Goal: Transaction & Acquisition: Purchase product/service

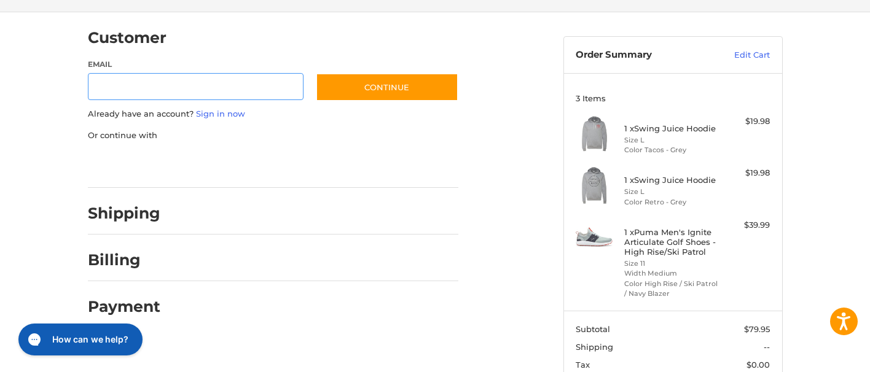
scroll to position [123, 0]
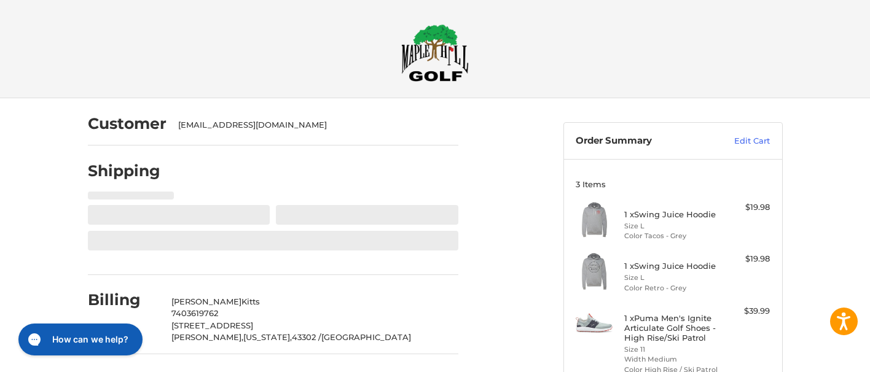
select select "**"
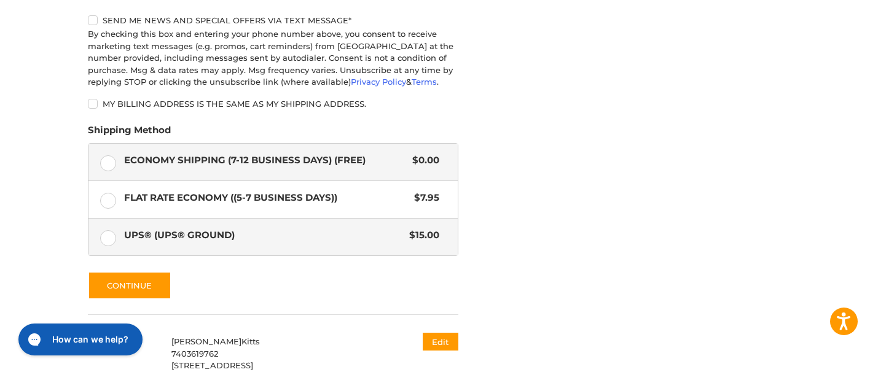
scroll to position [671, 0]
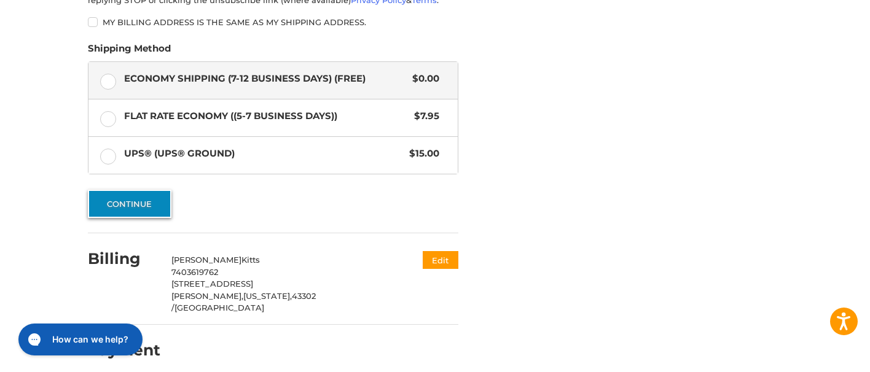
click at [128, 201] on button "Continue" at bounding box center [130, 204] width 84 height 28
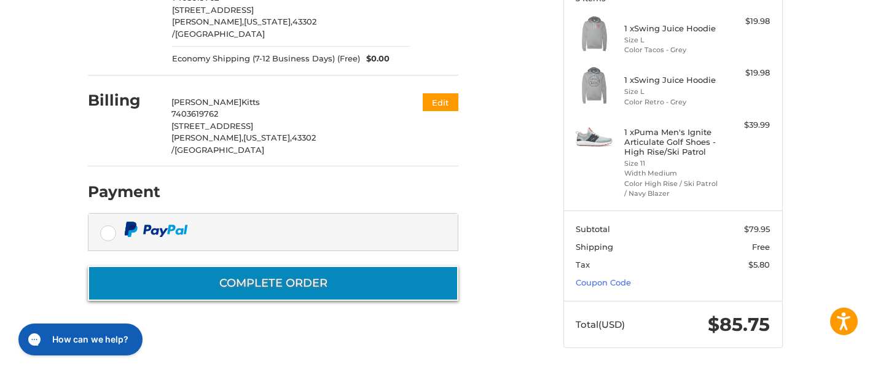
click at [260, 266] on button "Complete order" at bounding box center [273, 283] width 370 height 35
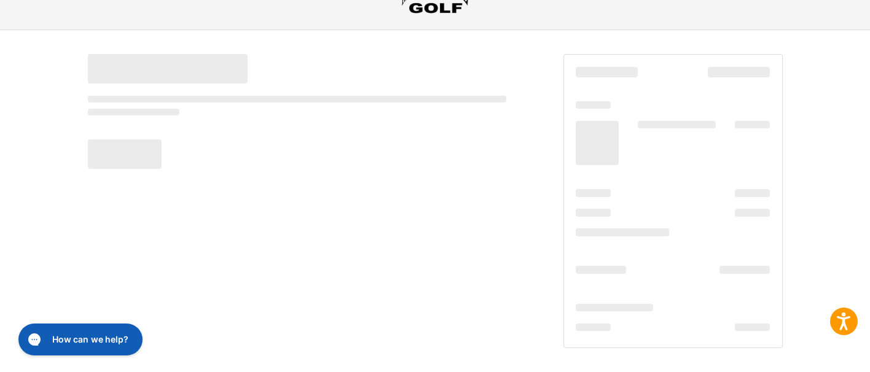
scroll to position [68, 0]
